Goal: Learn about a topic: Learn about a topic

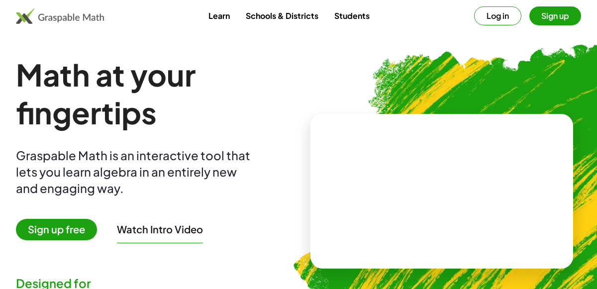
click at [553, 8] on button "Sign up" at bounding box center [556, 15] width 52 height 19
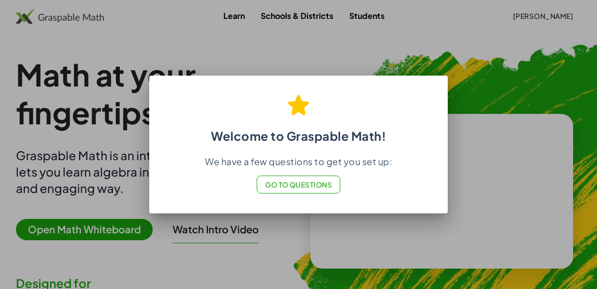
click at [308, 174] on div "We have a few questions to get you set up: Go to Questions" at bounding box center [298, 174] width 275 height 37
click at [301, 191] on button "Go to Questions" at bounding box center [299, 185] width 84 height 18
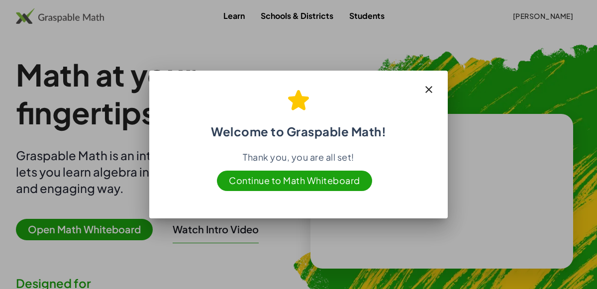
click at [344, 176] on span "Continue to Math Whiteboard" at bounding box center [294, 181] width 155 height 20
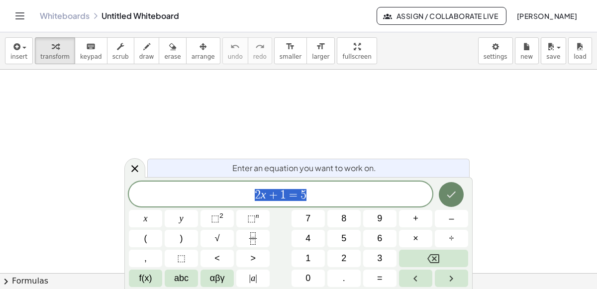
click at [454, 199] on icon "Done" at bounding box center [452, 195] width 12 height 12
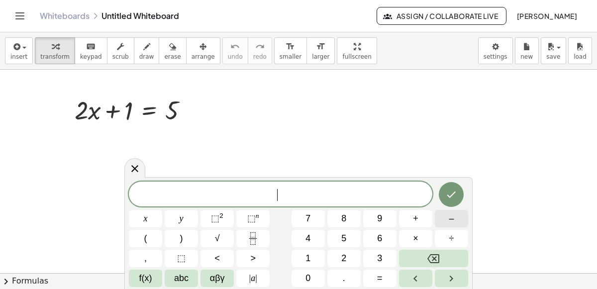
click at [449, 225] on button "–" at bounding box center [451, 218] width 33 height 17
click at [310, 260] on span "1" at bounding box center [308, 258] width 5 height 13
click at [451, 194] on icon "Done" at bounding box center [452, 195] width 12 height 12
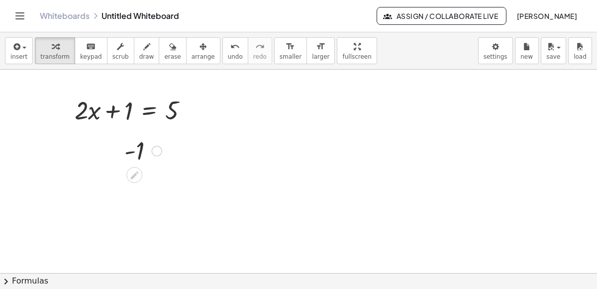
click at [152, 147] on div at bounding box center [156, 150] width 11 height 11
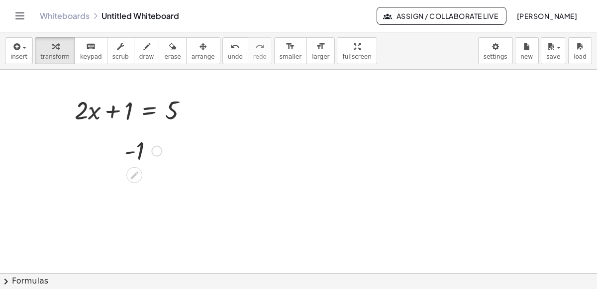
click at [125, 155] on div at bounding box center [142, 150] width 47 height 33
click at [162, 149] on div at bounding box center [142, 150] width 47 height 33
drag, startPoint x: 159, startPoint y: 148, endPoint x: 180, endPoint y: 145, distance: 21.1
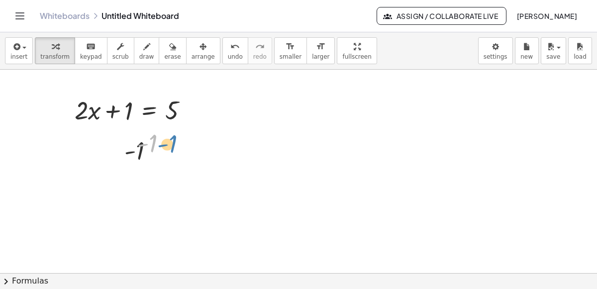
drag, startPoint x: 151, startPoint y: 142, endPoint x: 169, endPoint y: 144, distance: 18.0
click at [169, 144] on div at bounding box center [155, 142] width 47 height 33
click at [144, 170] on icon at bounding box center [147, 168] width 8 height 8
